Goal: Navigation & Orientation: Find specific page/section

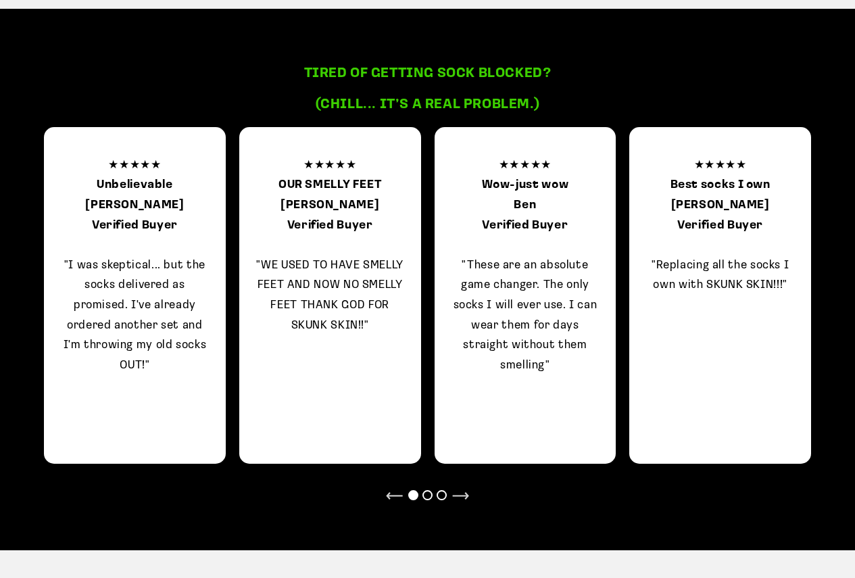
scroll to position [1351, 0]
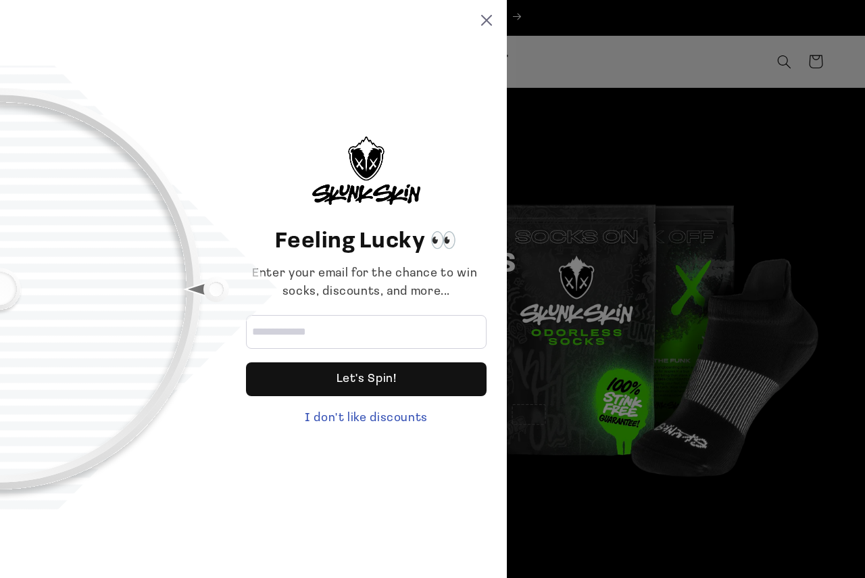
click at [483, 10] on div "Feeling Lucky 👀 Enter your email for the chance to win socks, discounts, and mo…" at bounding box center [253, 289] width 507 height 578
click at [486, 16] on icon at bounding box center [486, 20] width 11 height 11
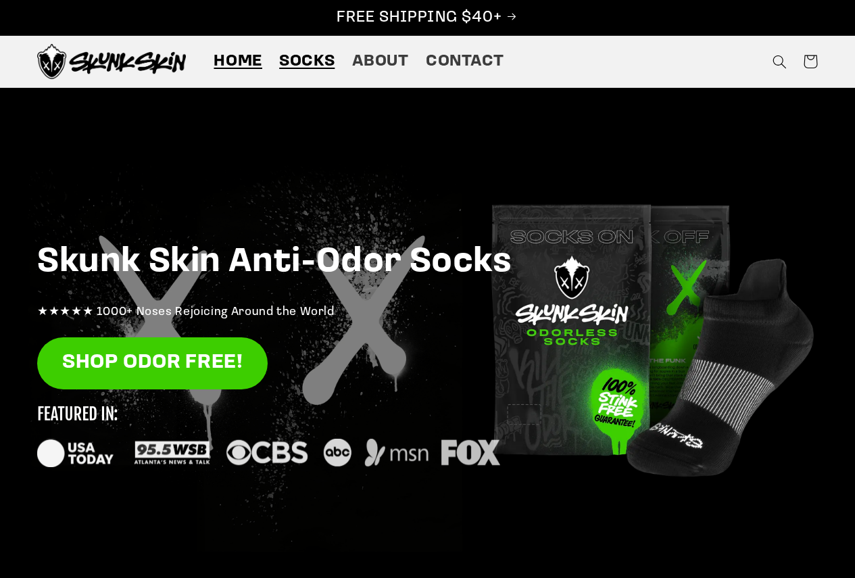
click at [313, 49] on link "Socks" at bounding box center [307, 62] width 72 height 38
